Goal: Information Seeking & Learning: Learn about a topic

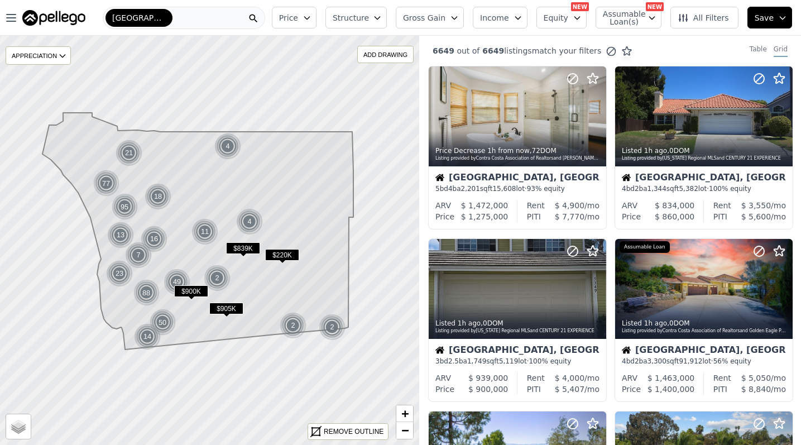
click at [162, 299] on icon at bounding box center [197, 231] width 311 height 237
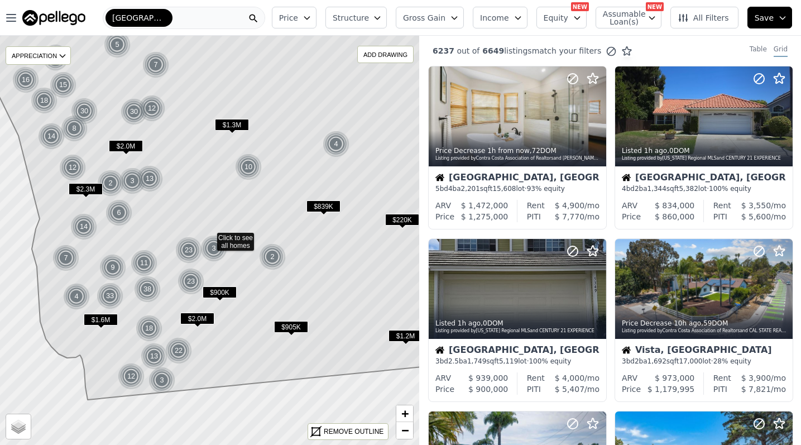
click at [160, 303] on icon at bounding box center [209, 197] width 505 height 406
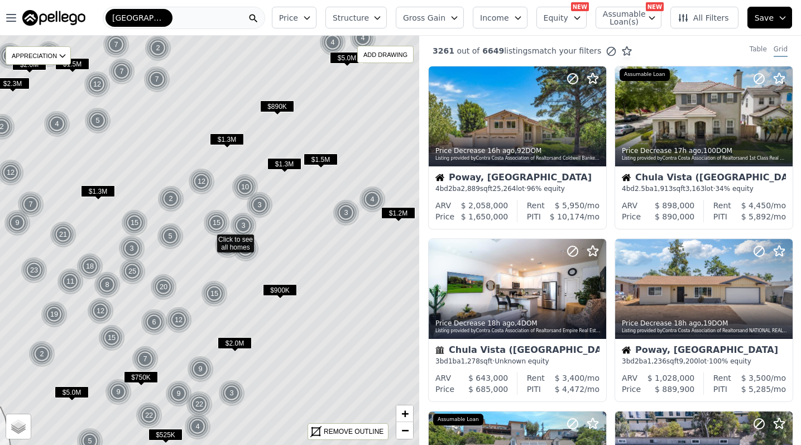
click at [69, 300] on icon at bounding box center [209, 240] width 505 height 493
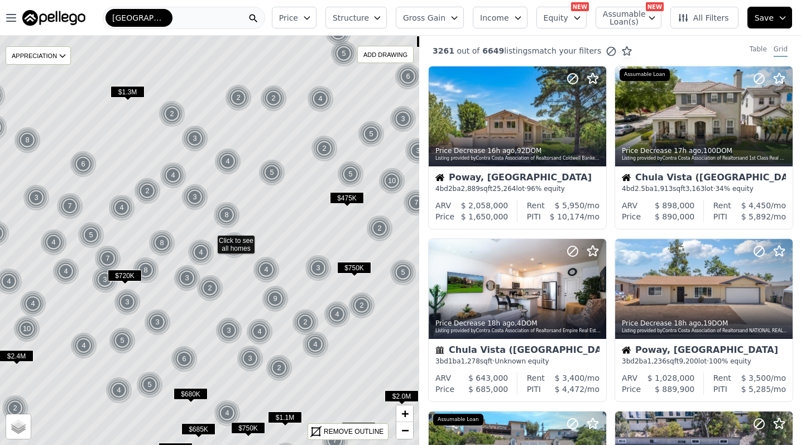
click at [94, 297] on icon at bounding box center [209, 240] width 505 height 493
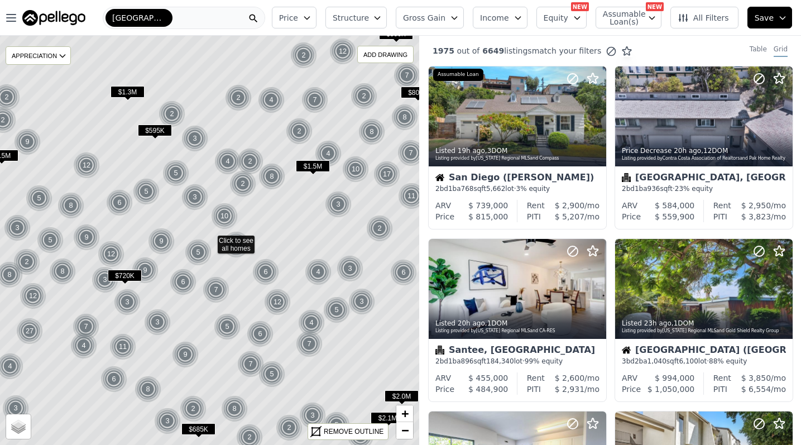
click at [101, 295] on icon at bounding box center [209, 240] width 505 height 493
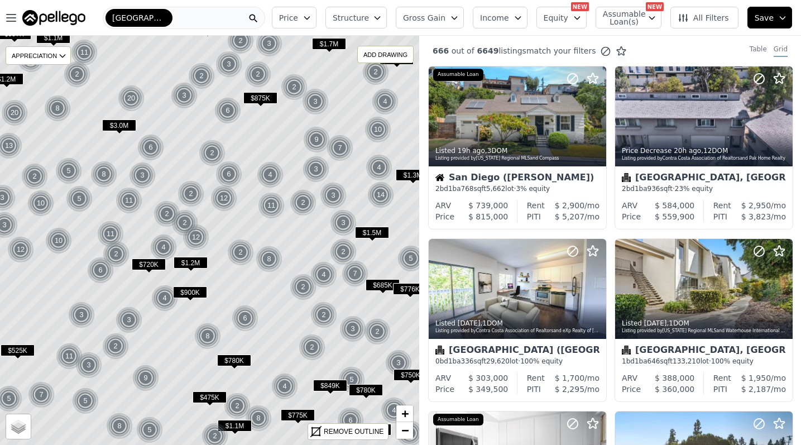
click at [102, 304] on icon at bounding box center [209, 240] width 505 height 493
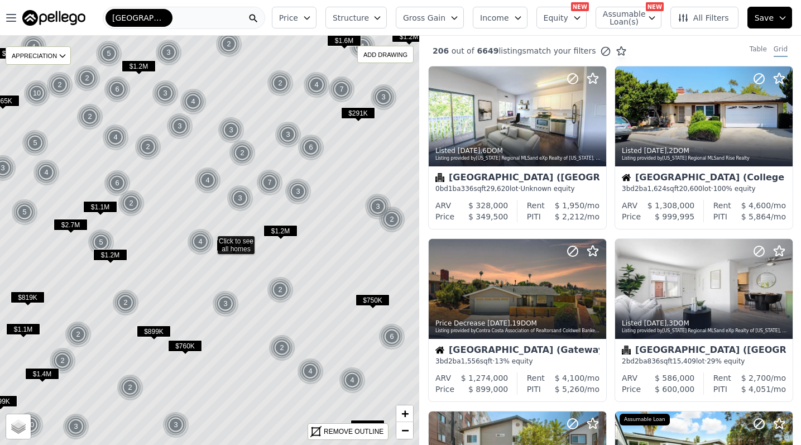
click at [119, 319] on icon at bounding box center [209, 240] width 505 height 493
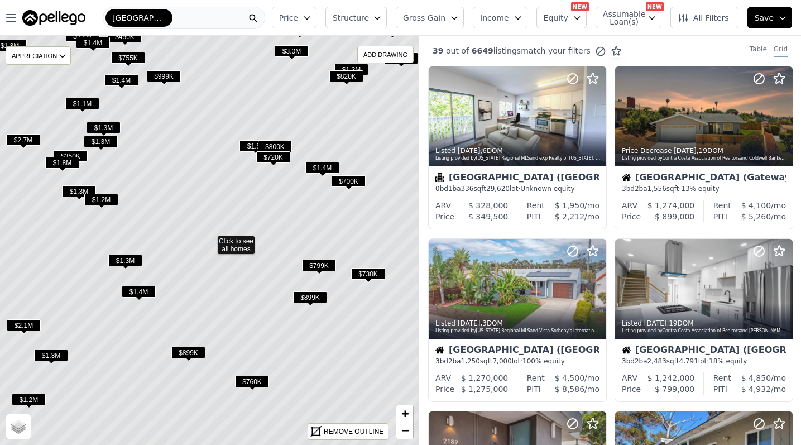
click at [135, 294] on span "$1.4M" at bounding box center [139, 292] width 34 height 12
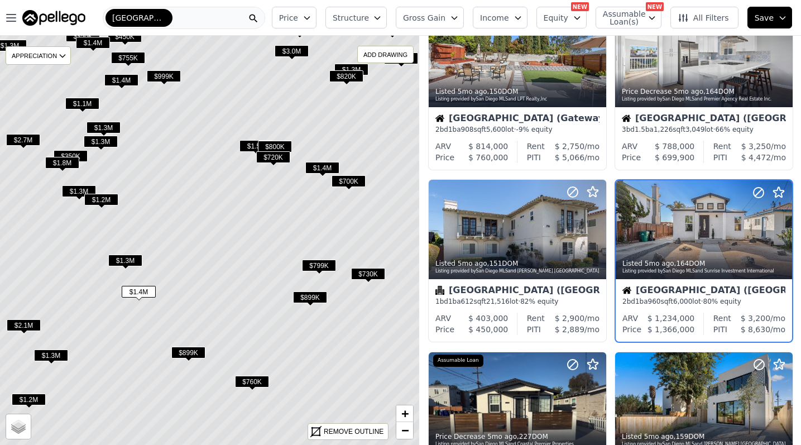
scroll to position [579, 0]
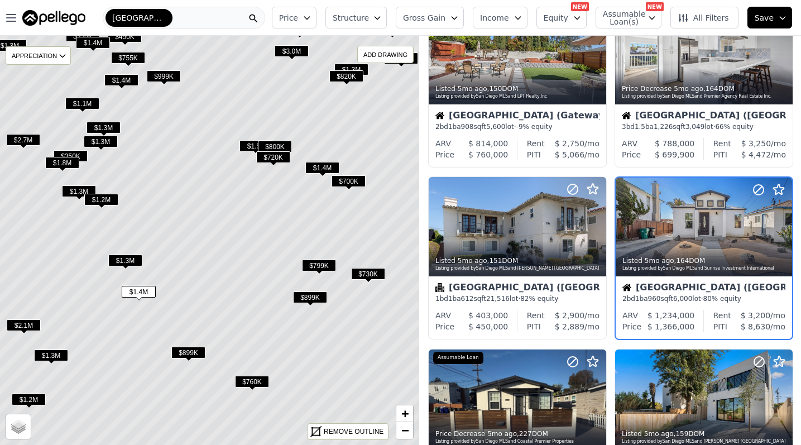
click at [144, 274] on icon at bounding box center [209, 240] width 505 height 493
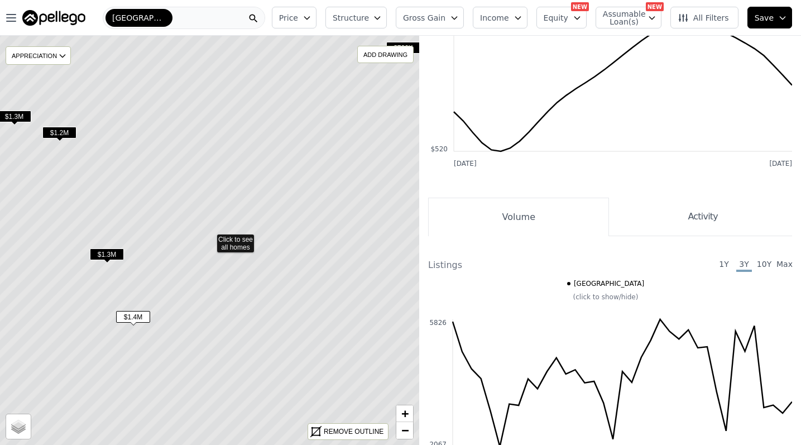
drag, startPoint x: 149, startPoint y: 292, endPoint x: 148, endPoint y: 286, distance: 6.2
click at [148, 286] on icon at bounding box center [209, 238] width 505 height 493
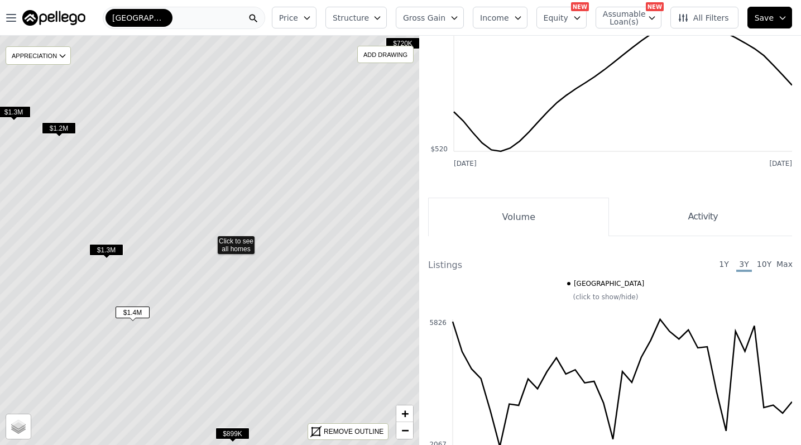
click at [142, 357] on icon at bounding box center [209, 240] width 505 height 493
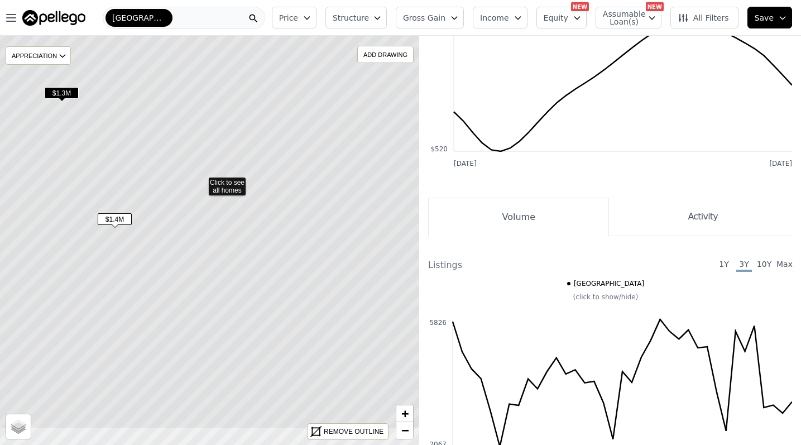
drag, startPoint x: 145, startPoint y: 341, endPoint x: 134, endPoint y: 269, distance: 73.3
click at [134, 269] on icon at bounding box center [200, 181] width 505 height 493
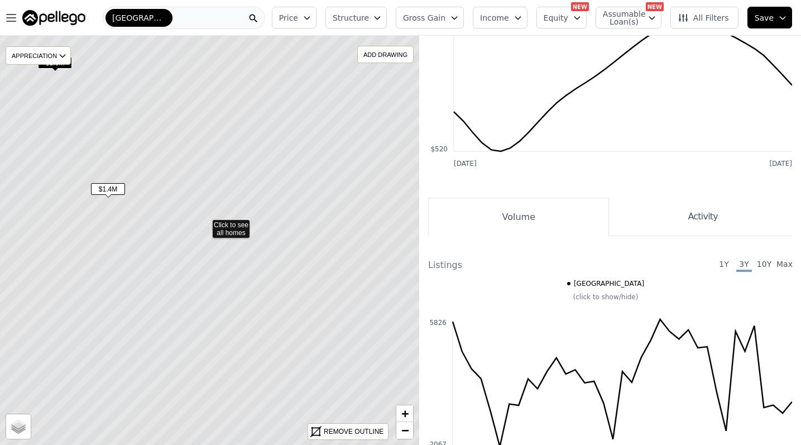
drag, startPoint x: 134, startPoint y: 269, endPoint x: 129, endPoint y: 253, distance: 16.9
click at [129, 253] on icon at bounding box center [204, 224] width 505 height 493
click at [401, 429] on span "−" at bounding box center [404, 430] width 7 height 14
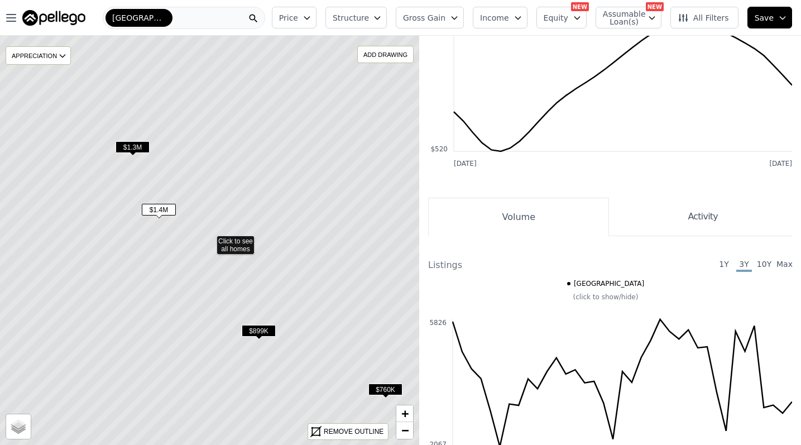
click at [163, 205] on span "$1.4M" at bounding box center [159, 210] width 34 height 12
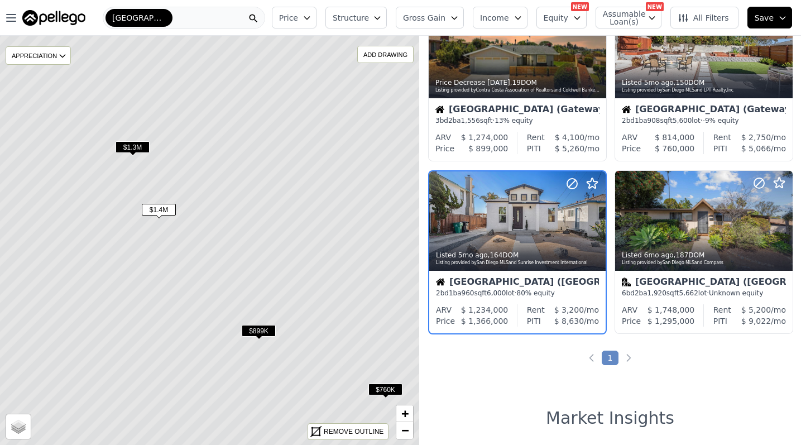
scroll to position [62, 0]
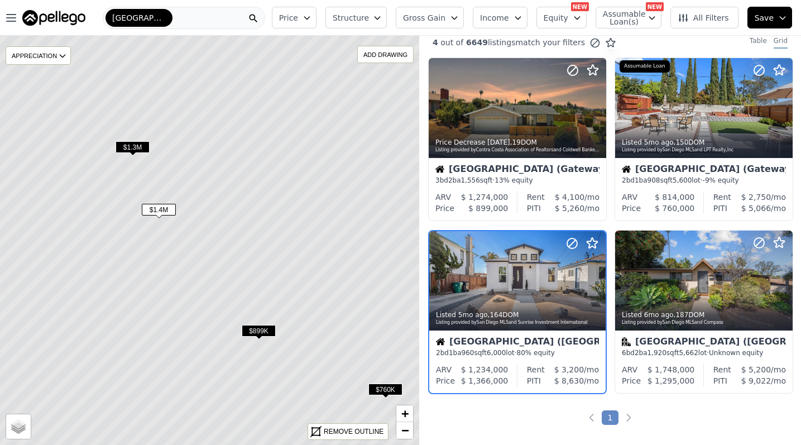
click at [137, 144] on span "$1.3M" at bounding box center [132, 147] width 34 height 12
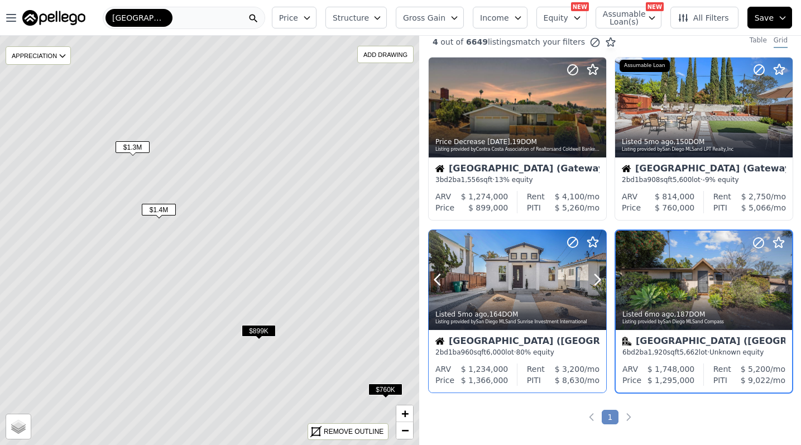
scroll to position [8, 0]
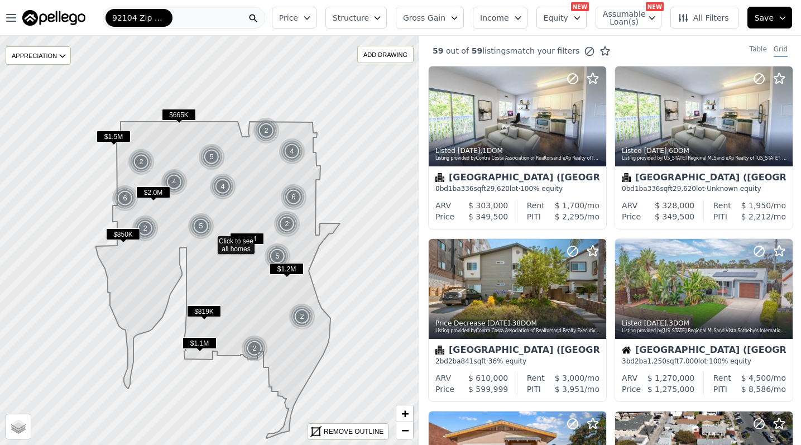
click at [296, 316] on img at bounding box center [301, 316] width 27 height 27
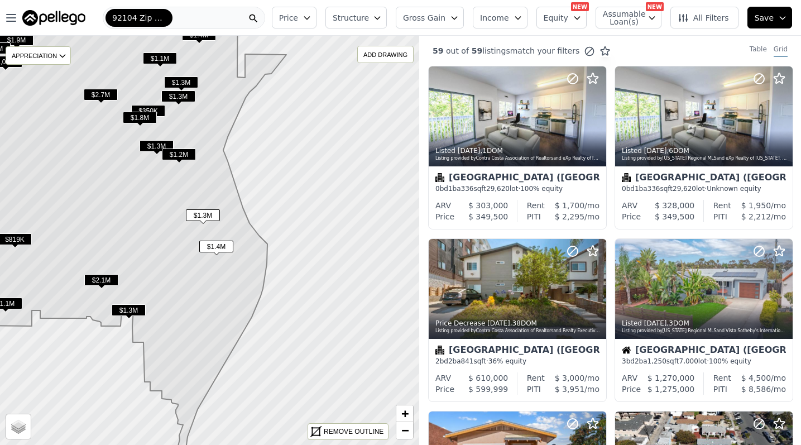
click at [201, 288] on icon at bounding box center [121, 238] width 329 height 489
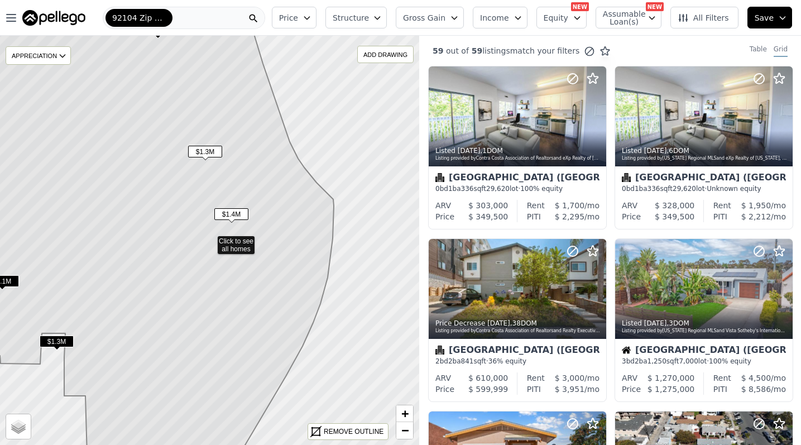
click at [234, 213] on span "$1.4M" at bounding box center [231, 214] width 34 height 12
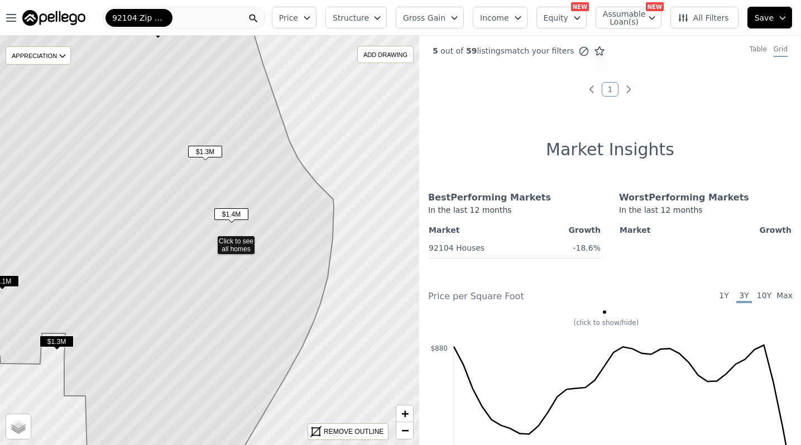
click at [226, 244] on icon at bounding box center [145, 240] width 377 height 493
click at [225, 213] on span "$1.4M" at bounding box center [231, 214] width 34 height 12
click at [228, 218] on span "$1.4M" at bounding box center [231, 214] width 34 height 12
click at [231, 216] on span "$1.4M" at bounding box center [231, 214] width 34 height 12
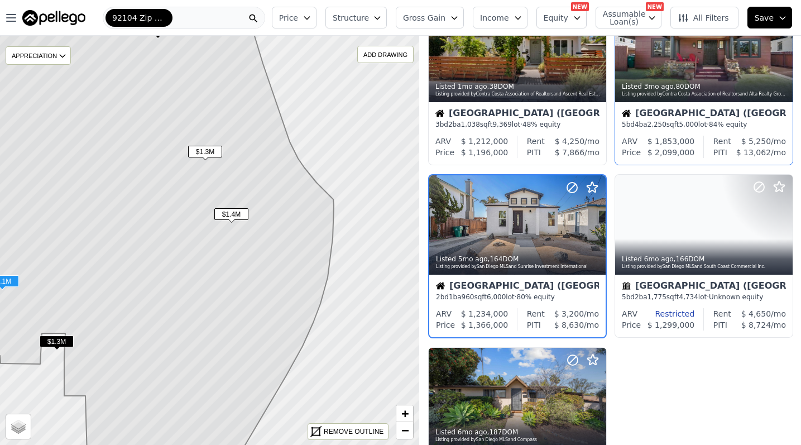
scroll to position [68, 0]
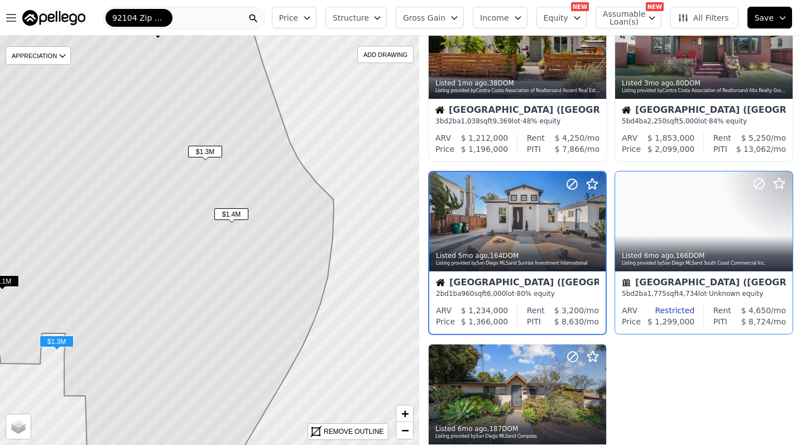
click at [649, 282] on div "[GEOGRAPHIC_DATA] ([GEOGRAPHIC_DATA])" at bounding box center [704, 283] width 164 height 11
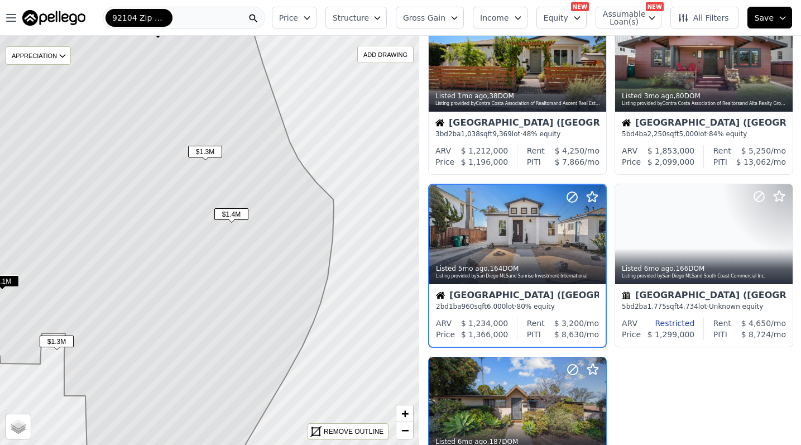
scroll to position [0, 0]
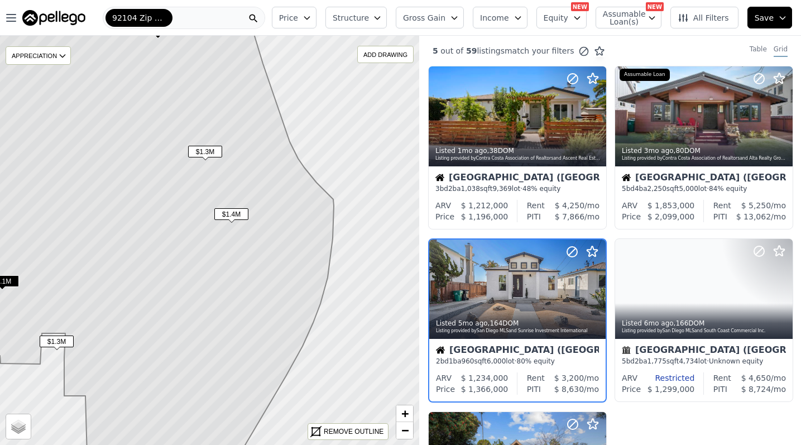
click at [225, 215] on span "$1.4M" at bounding box center [231, 214] width 34 height 12
click at [210, 152] on span "$1.3M" at bounding box center [205, 152] width 34 height 12
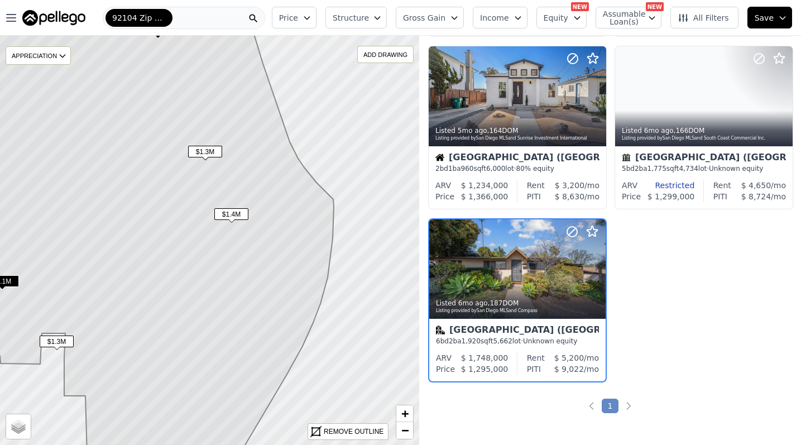
scroll to position [234, 0]
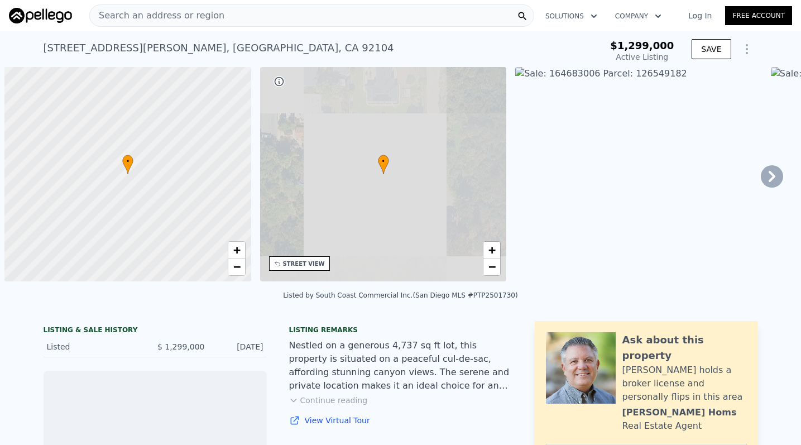
scroll to position [0, 4]
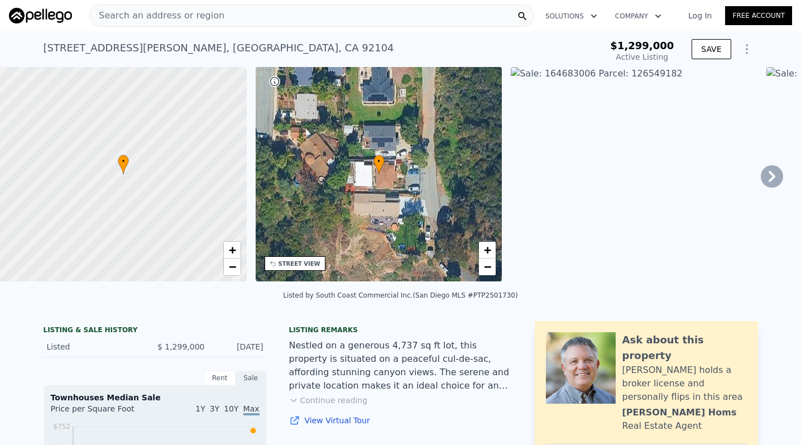
click at [390, 187] on div "• + −" at bounding box center [379, 174] width 247 height 214
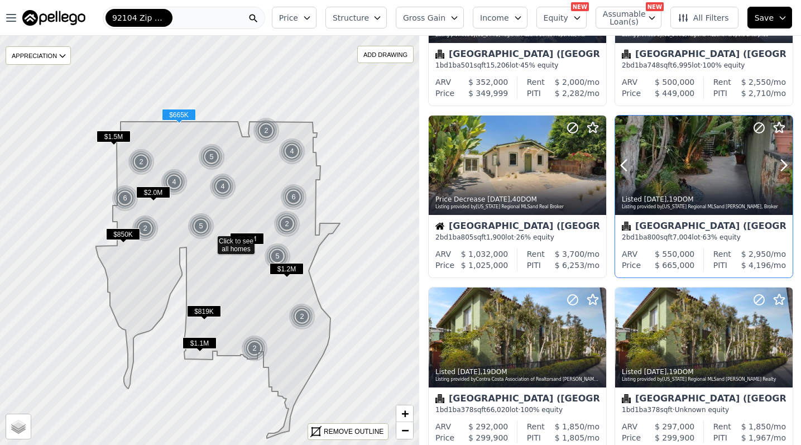
scroll to position [670, 0]
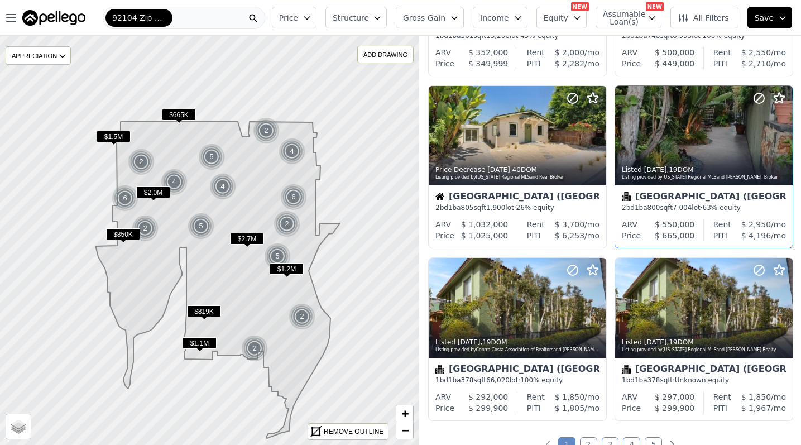
click at [270, 302] on icon at bounding box center [218, 280] width 244 height 316
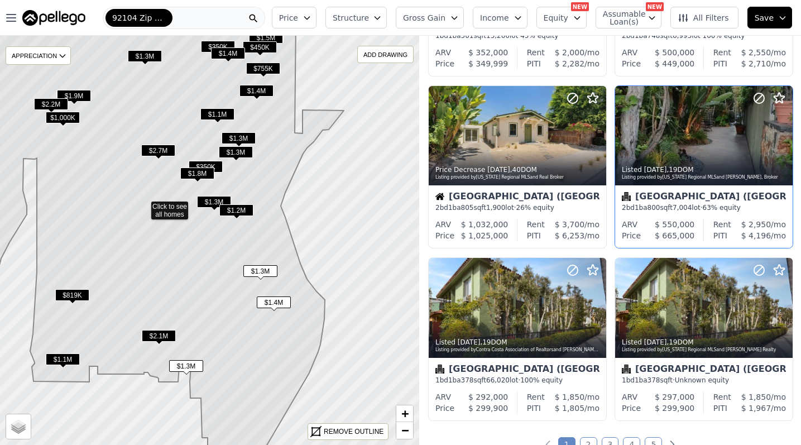
drag, startPoint x: 292, startPoint y: 309, endPoint x: 226, endPoint y: 274, distance: 74.9
click at [226, 274] on icon at bounding box center [117, 205] width 453 height 493
click at [204, 235] on icon at bounding box center [150, 240] width 387 height 493
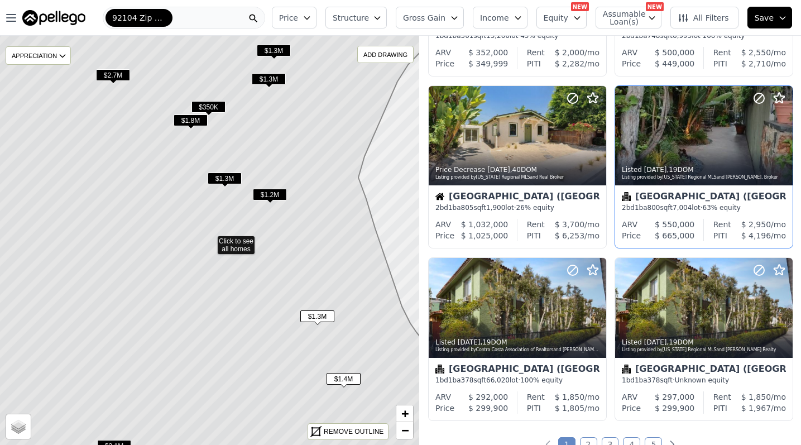
scroll to position [498, 0]
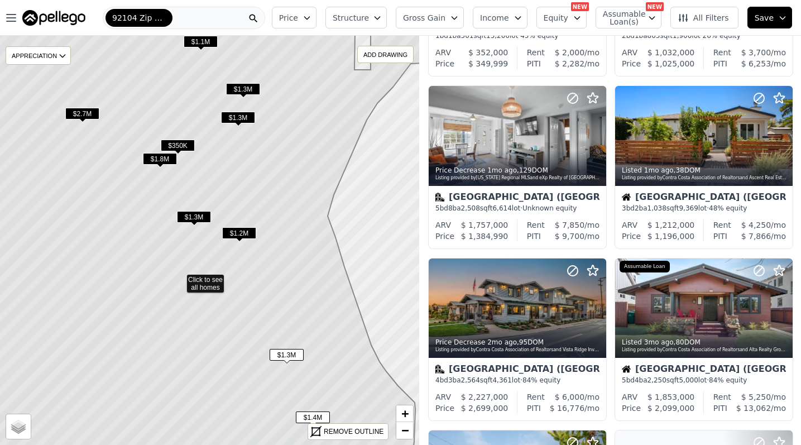
drag, startPoint x: 239, startPoint y: 295, endPoint x: 203, endPoint y: 340, distance: 58.4
click at [203, 340] on icon at bounding box center [178, 278] width 505 height 493
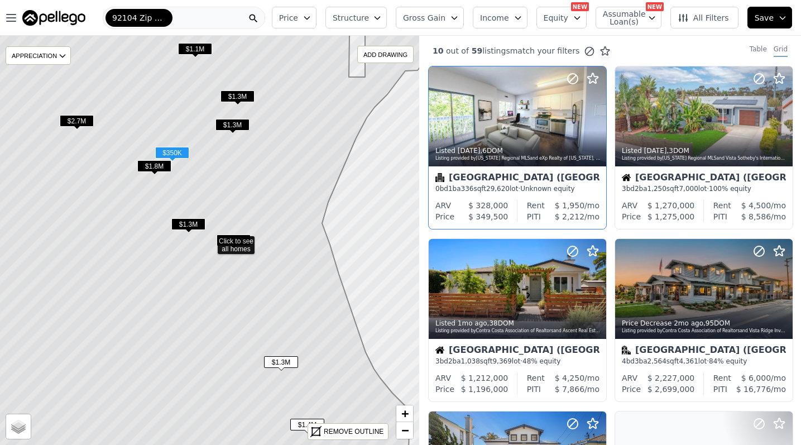
scroll to position [3, 0]
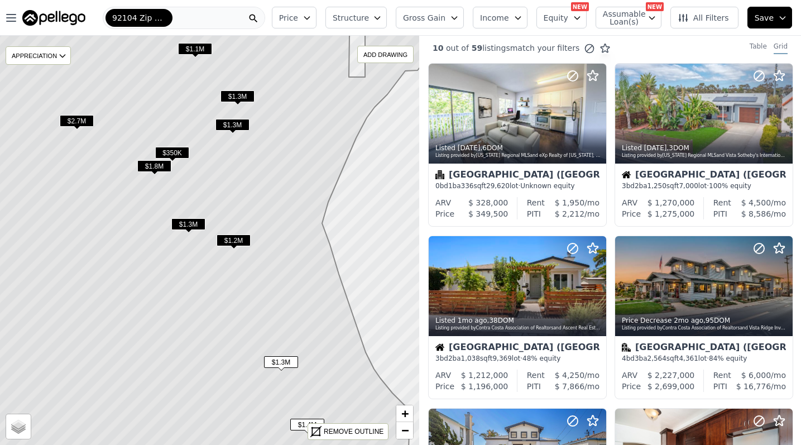
click at [282, 358] on span "$1.3M" at bounding box center [281, 362] width 34 height 12
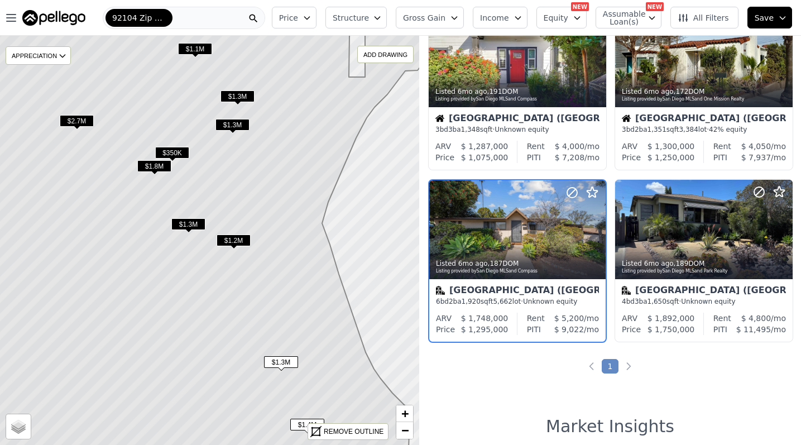
scroll to position [579, 0]
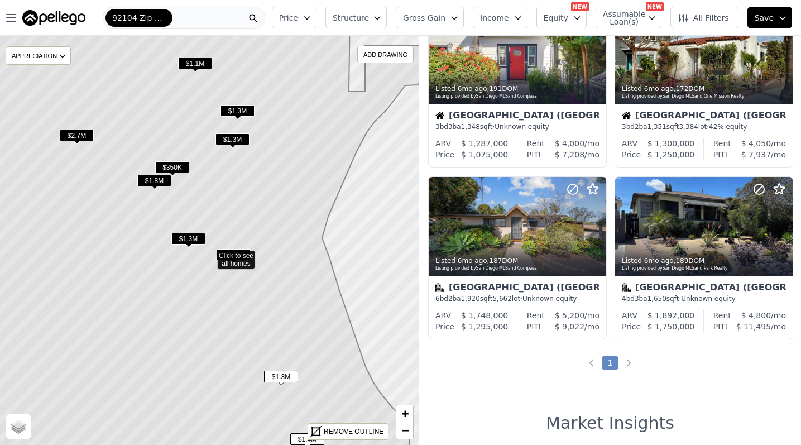
drag, startPoint x: 230, startPoint y: 157, endPoint x: 234, endPoint y: 209, distance: 51.5
click at [234, 209] on icon at bounding box center [202, 254] width 490 height 493
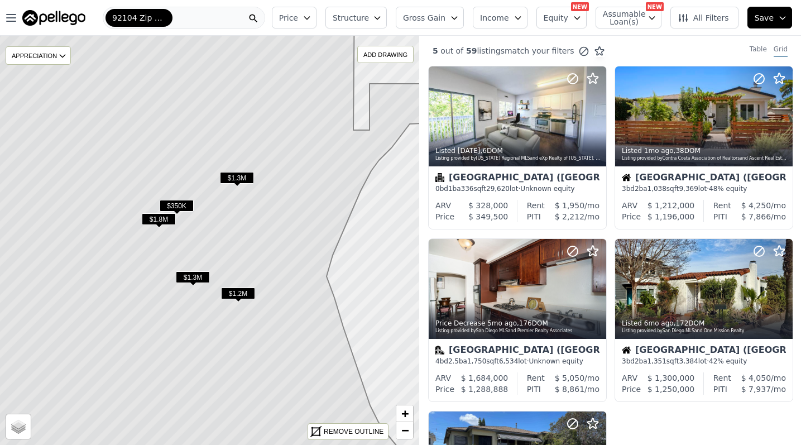
click at [229, 16] on div "92104 Zip Code" at bounding box center [184, 18] width 162 height 22
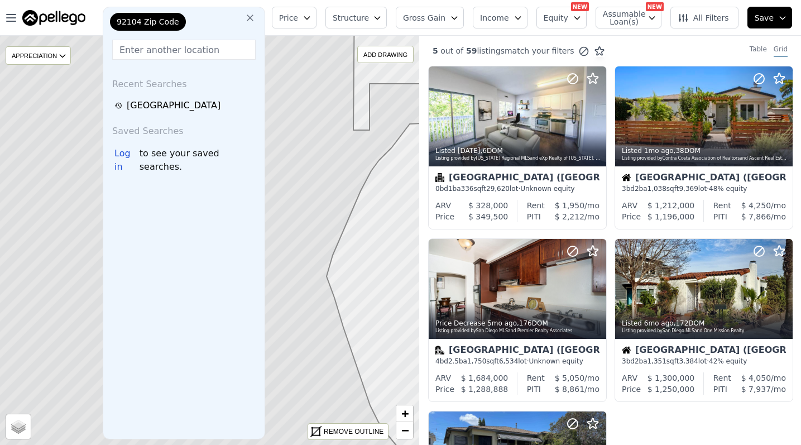
click at [172, 18] on span "92104 Zip Code" at bounding box center [148, 21] width 62 height 11
click at [184, 23] on div "92104 Zip Code" at bounding box center [164, 24] width 112 height 22
click at [255, 22] on icon at bounding box center [249, 17] width 11 height 11
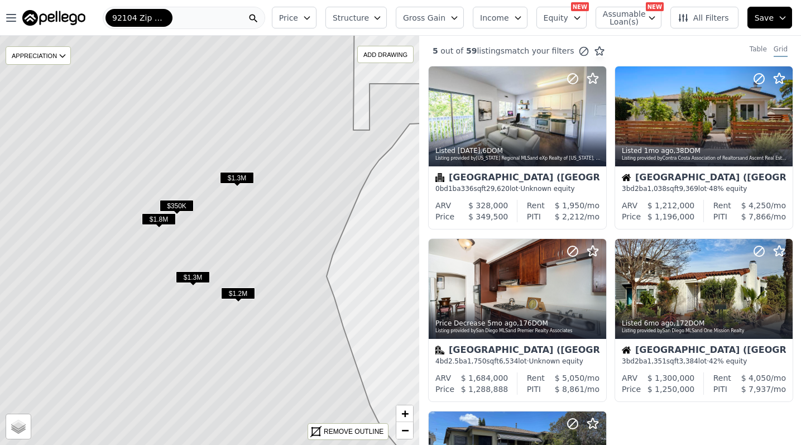
click at [248, 14] on div "92104 Zip Code" at bounding box center [184, 18] width 162 height 22
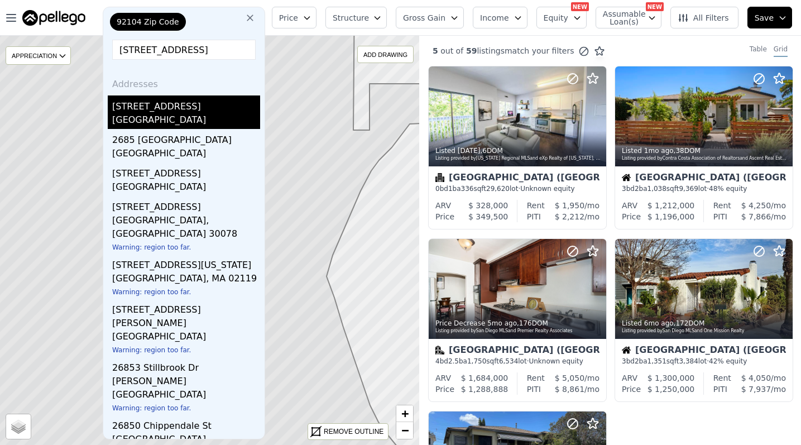
type input "2685 montclair st"
click at [153, 100] on div "2685 Montclair St" at bounding box center [186, 104] width 148 height 18
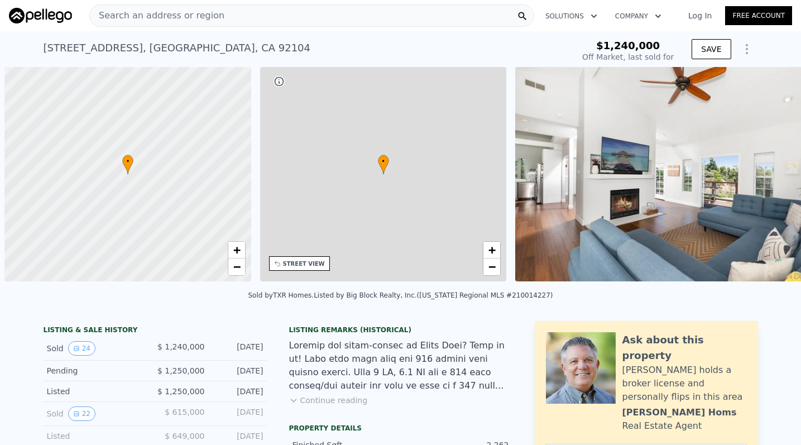
scroll to position [0, 4]
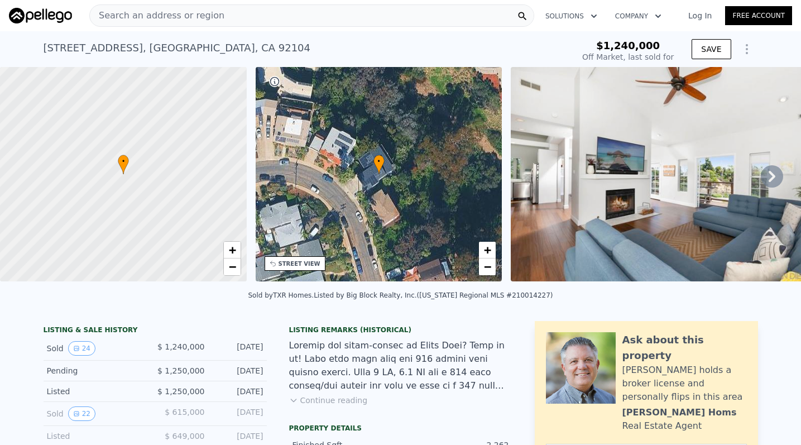
click at [654, 257] on img at bounding box center [671, 174] width 322 height 214
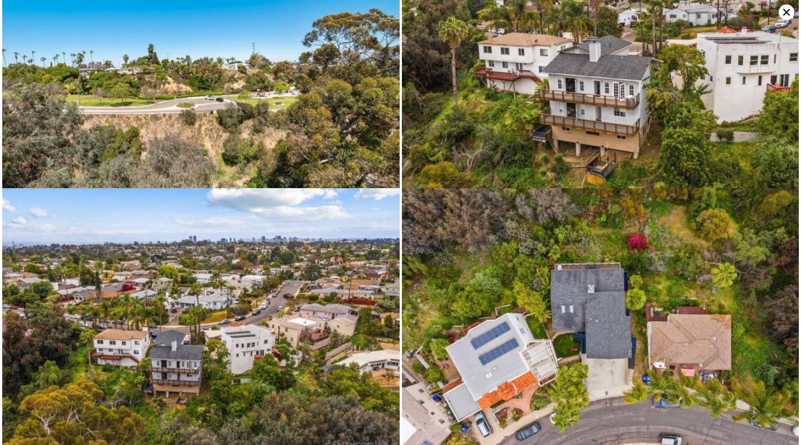
scroll to position [2458, 0]
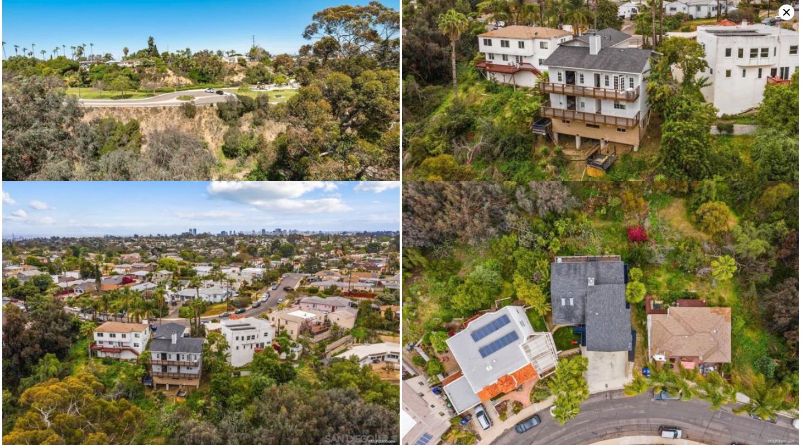
click at [235, 293] on img at bounding box center [200, 313] width 397 height 264
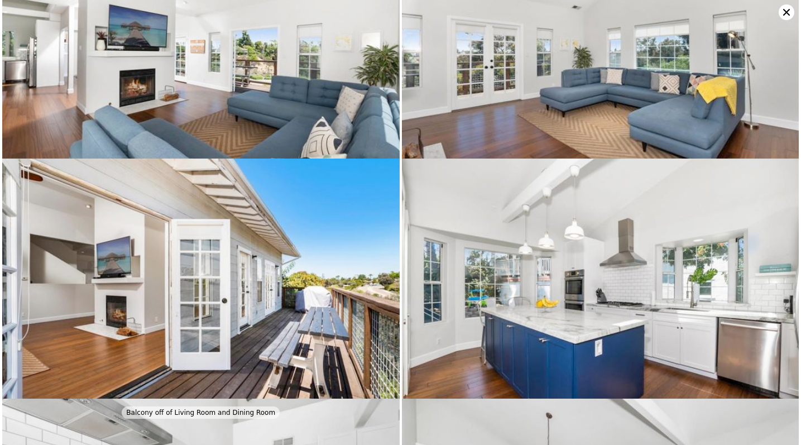
scroll to position [0, 0]
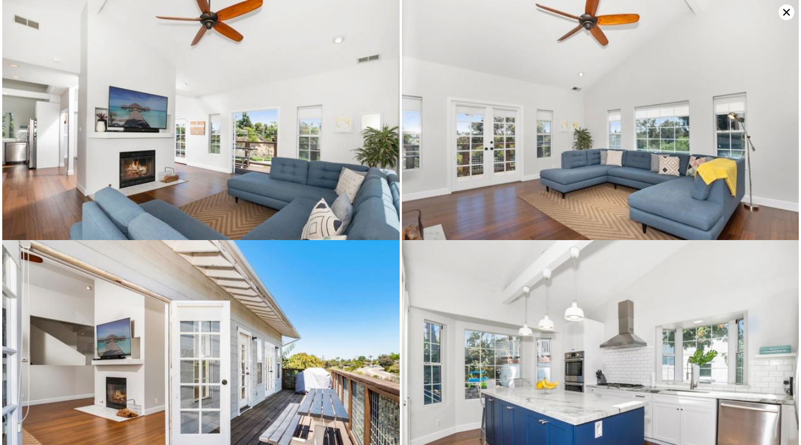
click at [84, 30] on img at bounding box center [200, 132] width 397 height 264
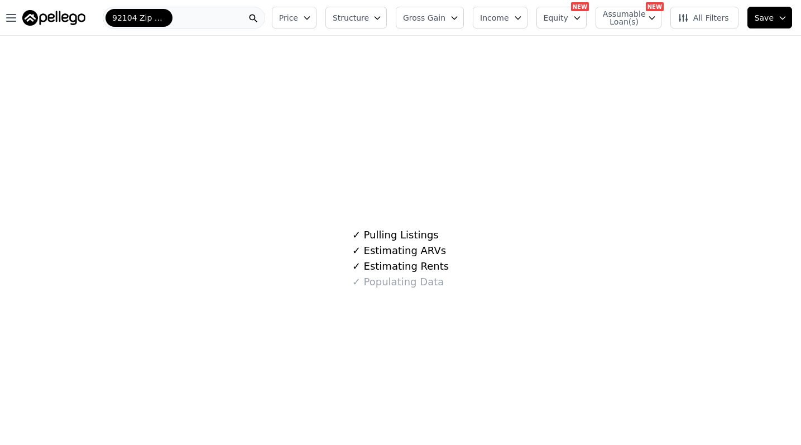
click at [180, 25] on div "92104 Zip Code" at bounding box center [184, 18] width 162 height 22
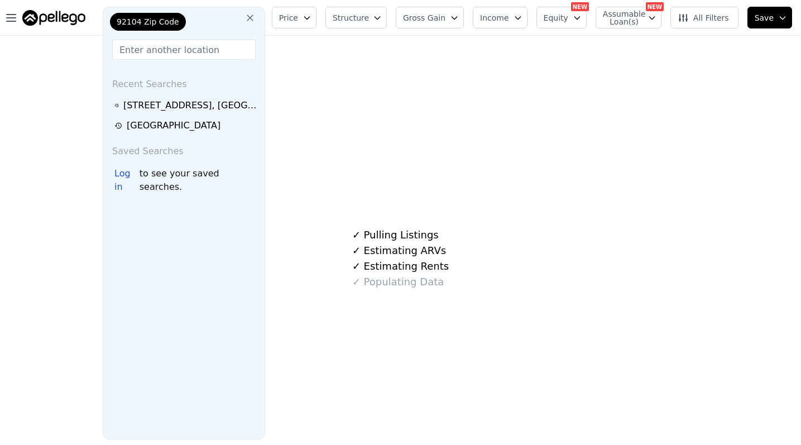
click at [256, 17] on icon at bounding box center [249, 17] width 11 height 11
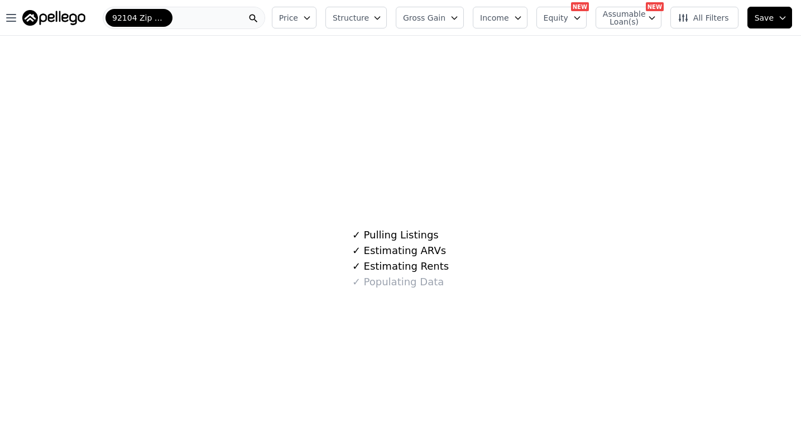
click at [215, 18] on div "92104 Zip Code" at bounding box center [184, 18] width 162 height 22
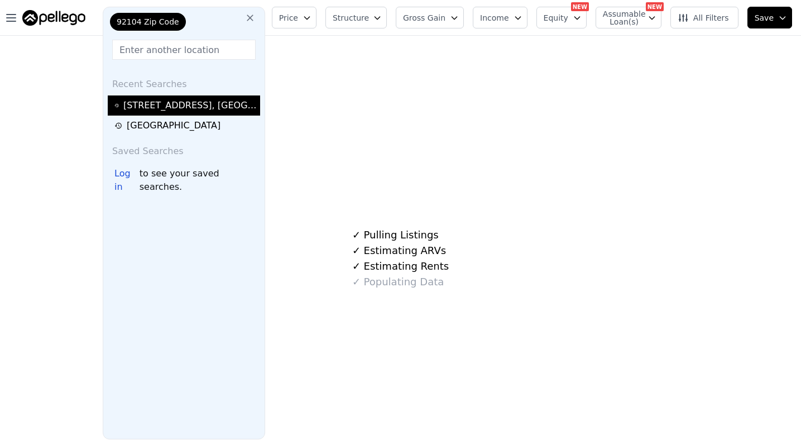
click at [175, 110] on div "2685 Montclair St , San Diego , CA 92104" at bounding box center [189, 105] width 133 height 13
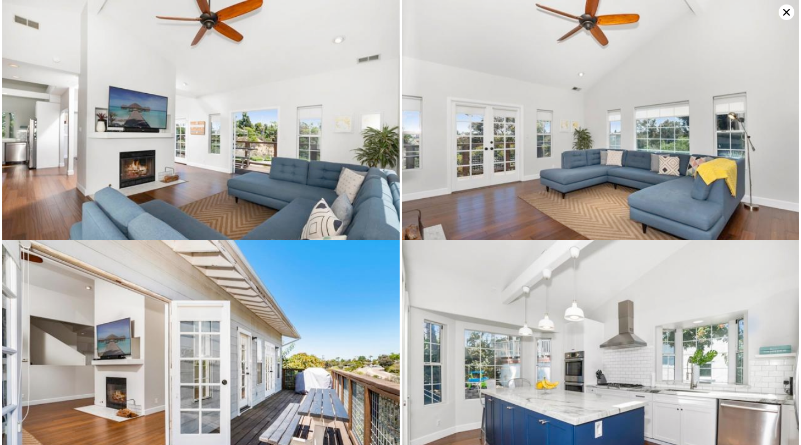
scroll to position [0, 4]
click at [784, 11] on icon at bounding box center [786, 12] width 16 height 16
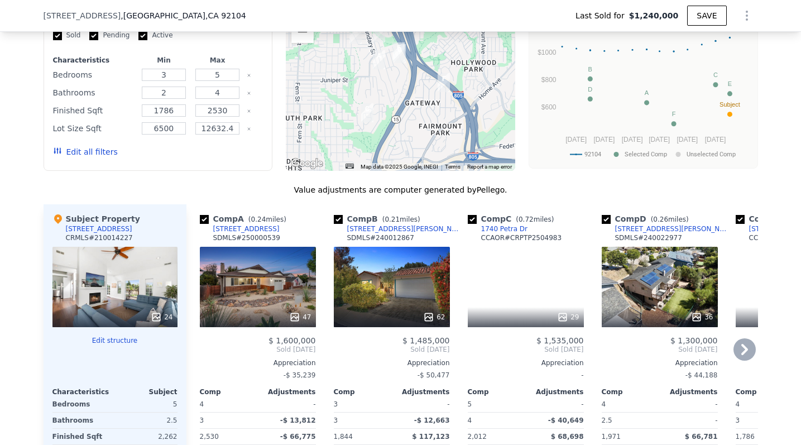
scroll to position [1270, 0]
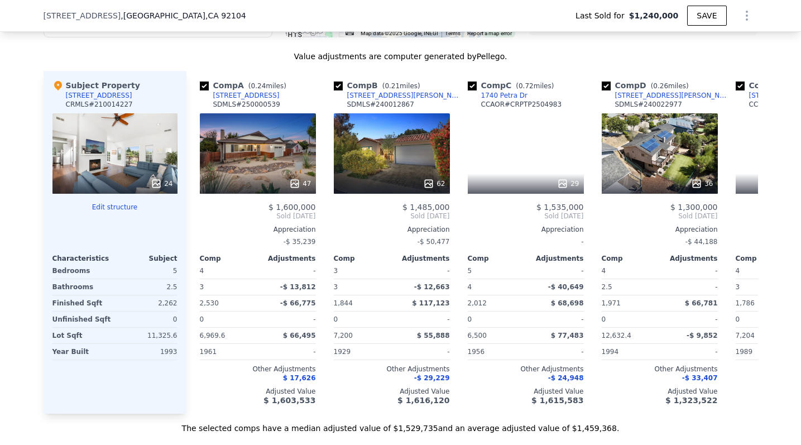
click at [132, 152] on div "24" at bounding box center [114, 153] width 125 height 80
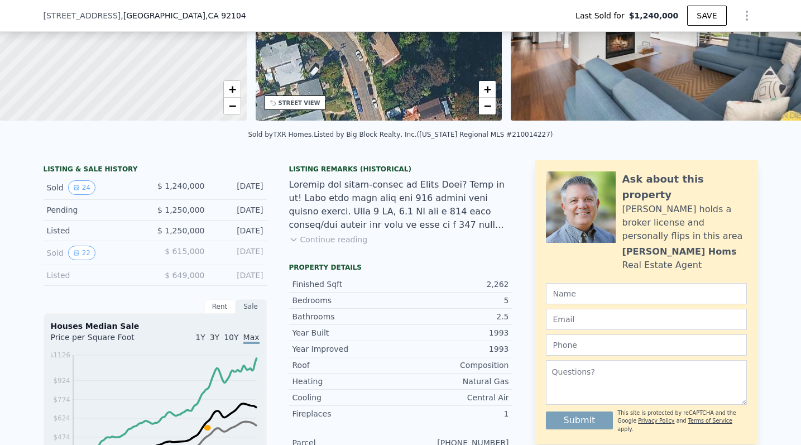
scroll to position [155, 0]
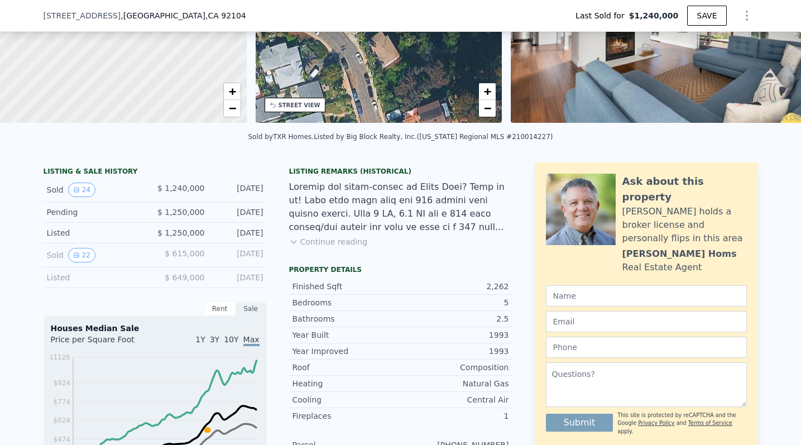
click at [338, 240] on button "Continue reading" at bounding box center [328, 241] width 79 height 11
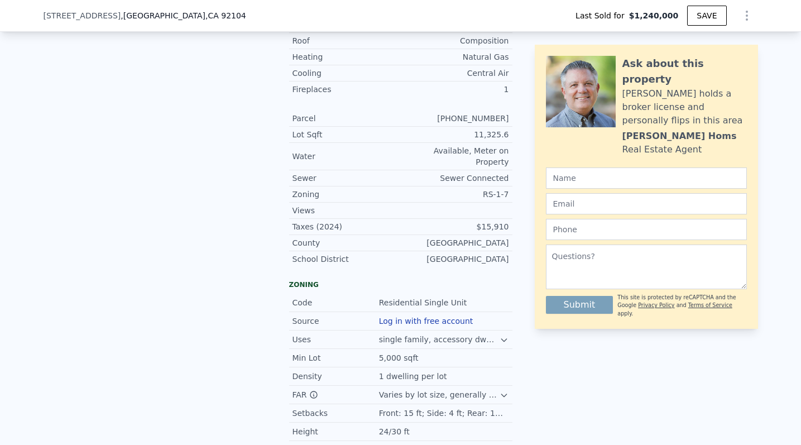
scroll to position [916, 0]
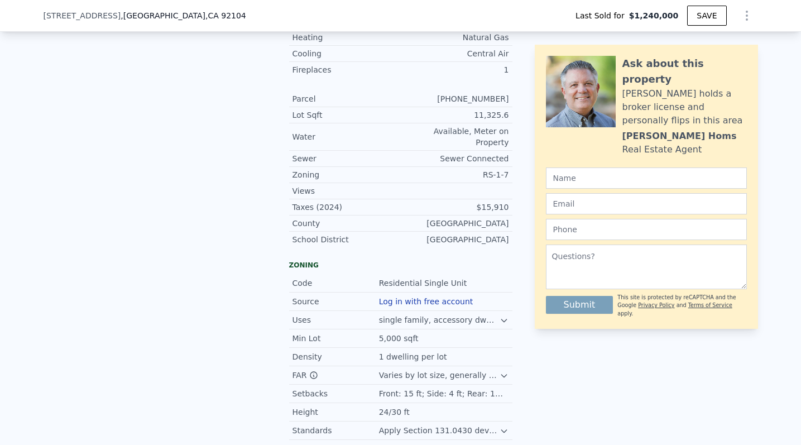
click at [500, 314] on div "single family, accessory dwellings, junior accessory dwellings, movable tiny ho…" at bounding box center [444, 319] width 130 height 11
click at [500, 316] on icon at bounding box center [503, 320] width 9 height 9
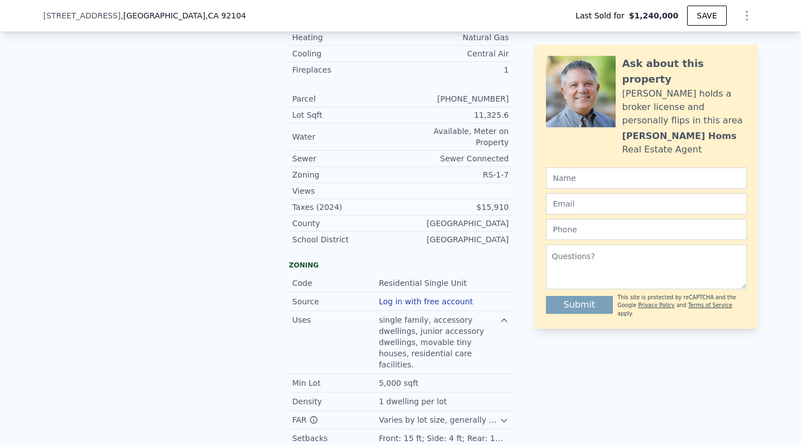
click at [500, 316] on icon at bounding box center [503, 320] width 9 height 9
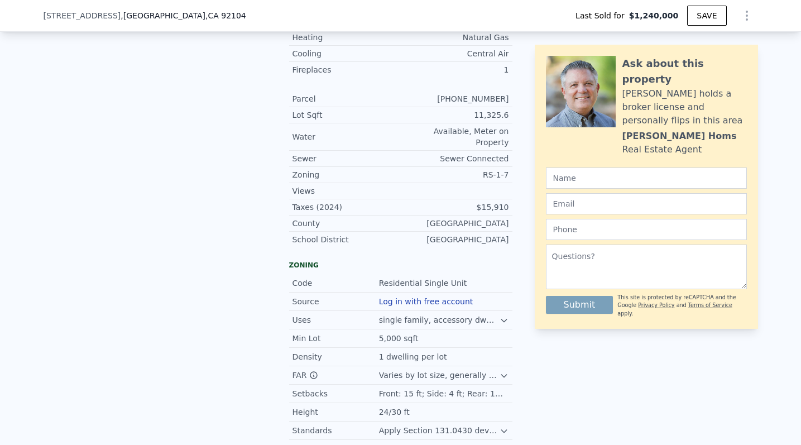
click at [499, 444] on icon at bounding box center [503, 449] width 9 height 9
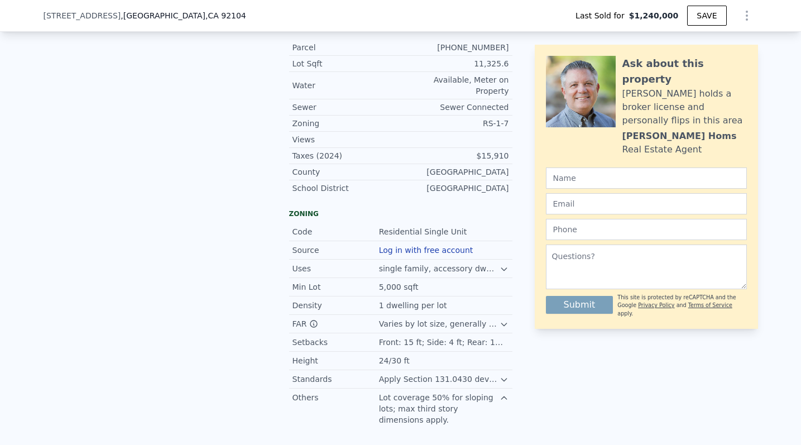
scroll to position [965, 0]
click at [504, 377] on icon at bounding box center [503, 381] width 9 height 9
click at [506, 266] on icon at bounding box center [503, 270] width 9 height 9
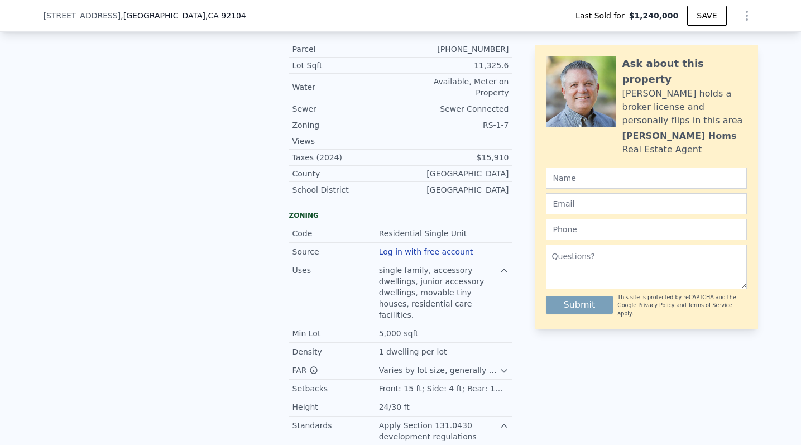
click at [500, 366] on icon at bounding box center [503, 370] width 9 height 9
